Goal: Task Accomplishment & Management: Manage account settings

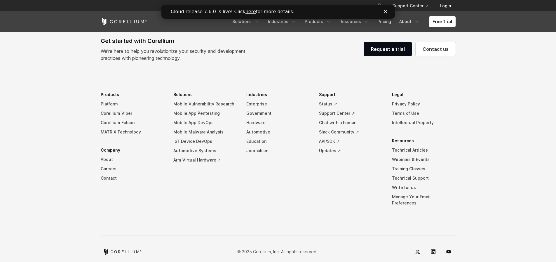
scroll to position [1371, 0]
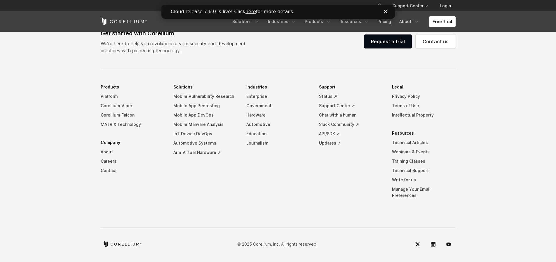
drag, startPoint x: 466, startPoint y: 194, endPoint x: 92, endPoint y: 87, distance: 388.7
click at [92, 87] on footer "Get started with Corellium We’re here to help you revolutionize your security a…" at bounding box center [278, 132] width 556 height 262
drag, startPoint x: 96, startPoint y: 90, endPoint x: 494, endPoint y: 205, distance: 414.7
click at [496, 205] on footer "Get started with Corellium We’re here to help you revolutionize your security a…" at bounding box center [278, 132] width 556 height 262
drag, startPoint x: 481, startPoint y: 200, endPoint x: 284, endPoint y: 113, distance: 215.7
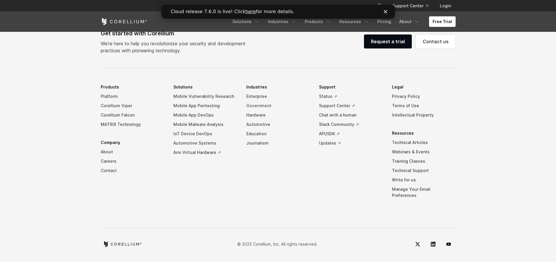
click at [292, 115] on footer "Get started with Corellium We’re here to help you revolutionize your security a…" at bounding box center [278, 132] width 556 height 262
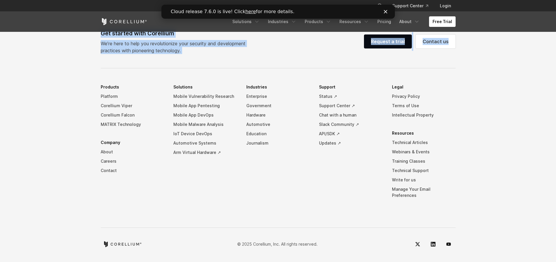
drag, startPoint x: 97, startPoint y: 157, endPoint x: 496, endPoint y: 214, distance: 403.4
click at [492, 212] on footer "Get started with Corellium We’re here to help you revolutionize your security a…" at bounding box center [278, 132] width 556 height 262
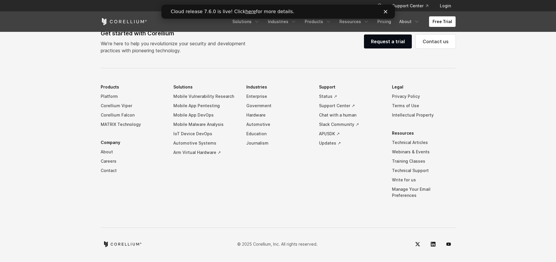
click at [497, 214] on footer "Get started with Corellium We’re here to help you revolutionize your security a…" at bounding box center [278, 132] width 556 height 262
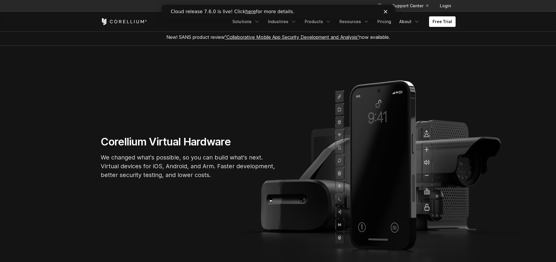
scroll to position [0, 0]
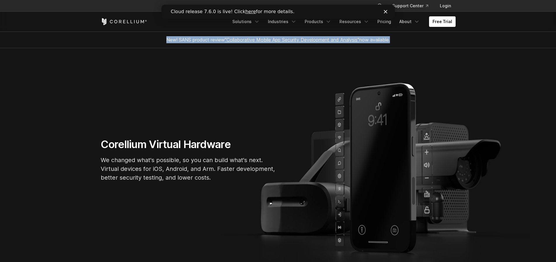
drag, startPoint x: 114, startPoint y: 7, endPoint x: 410, endPoint y: 65, distance: 301.4
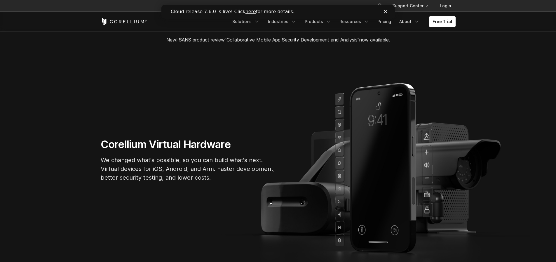
click at [426, 64] on section "Corellium Virtual Hardware We changed what's possible, so you can build what's …" at bounding box center [278, 162] width 556 height 228
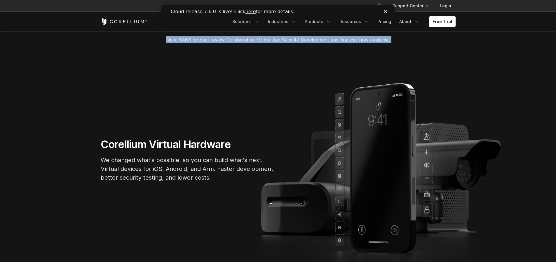
drag, startPoint x: 434, startPoint y: 61, endPoint x: 123, endPoint y: 15, distance: 314.0
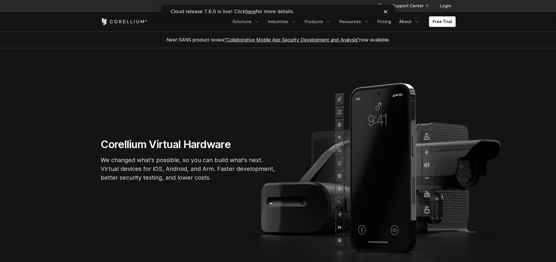
click at [139, 16] on div "Free Trial Solutions IoT" at bounding box center [278, 22] width 355 height 20
click at [387, 10] on div "Close" at bounding box center [386, 12] width 6 height 4
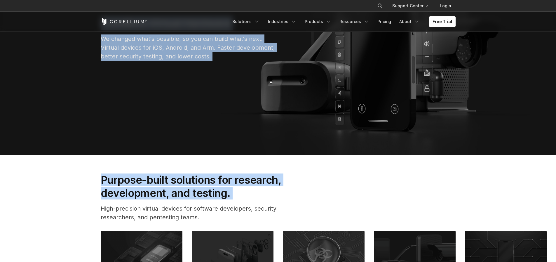
drag, startPoint x: 223, startPoint y: 24, endPoint x: 407, endPoint y: 197, distance: 252.4
click at [408, 196] on div "Purpose-built solutions for research, development, and testing. High-precision …" at bounding box center [278, 199] width 366 height 53
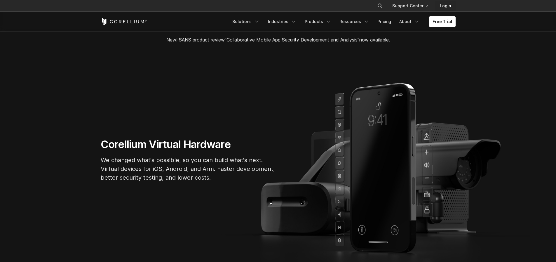
click at [443, 11] on link "Login" at bounding box center [445, 6] width 20 height 11
